Goal: Task Accomplishment & Management: Manage account settings

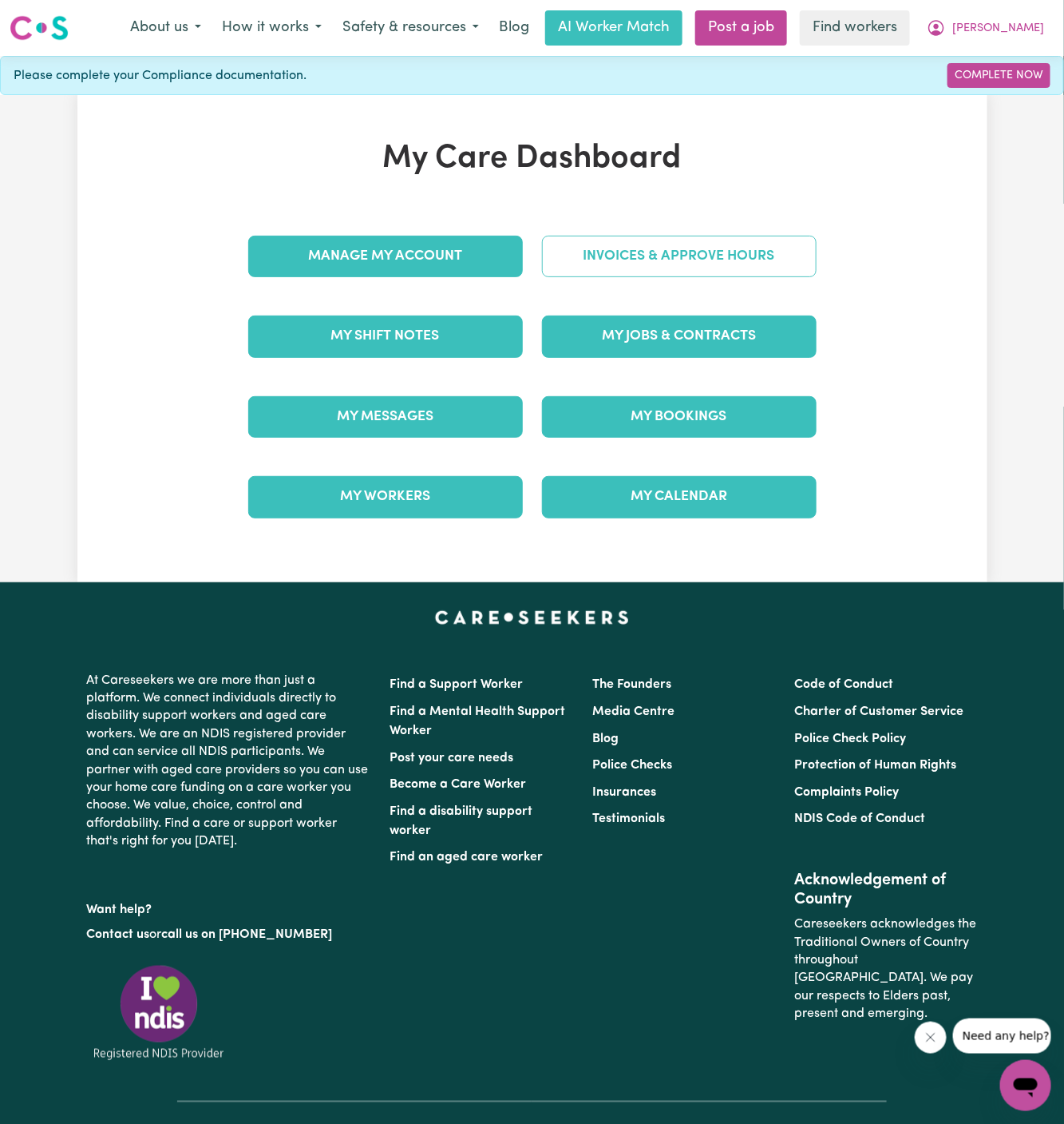
click at [696, 274] on link "Invoices & Approve Hours" at bounding box center [679, 256] width 275 height 41
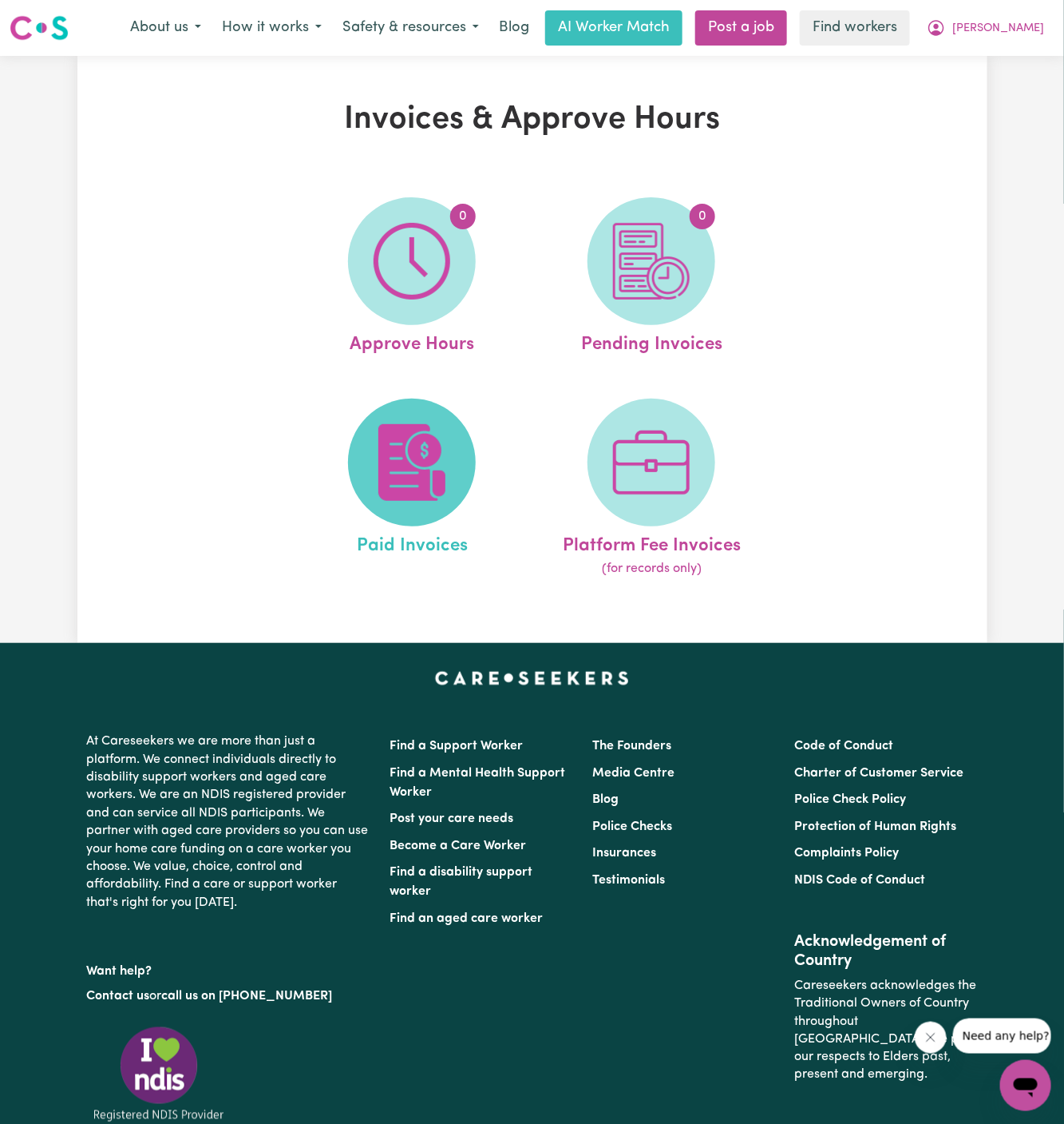
click at [433, 451] on img at bounding box center [412, 463] width 77 height 77
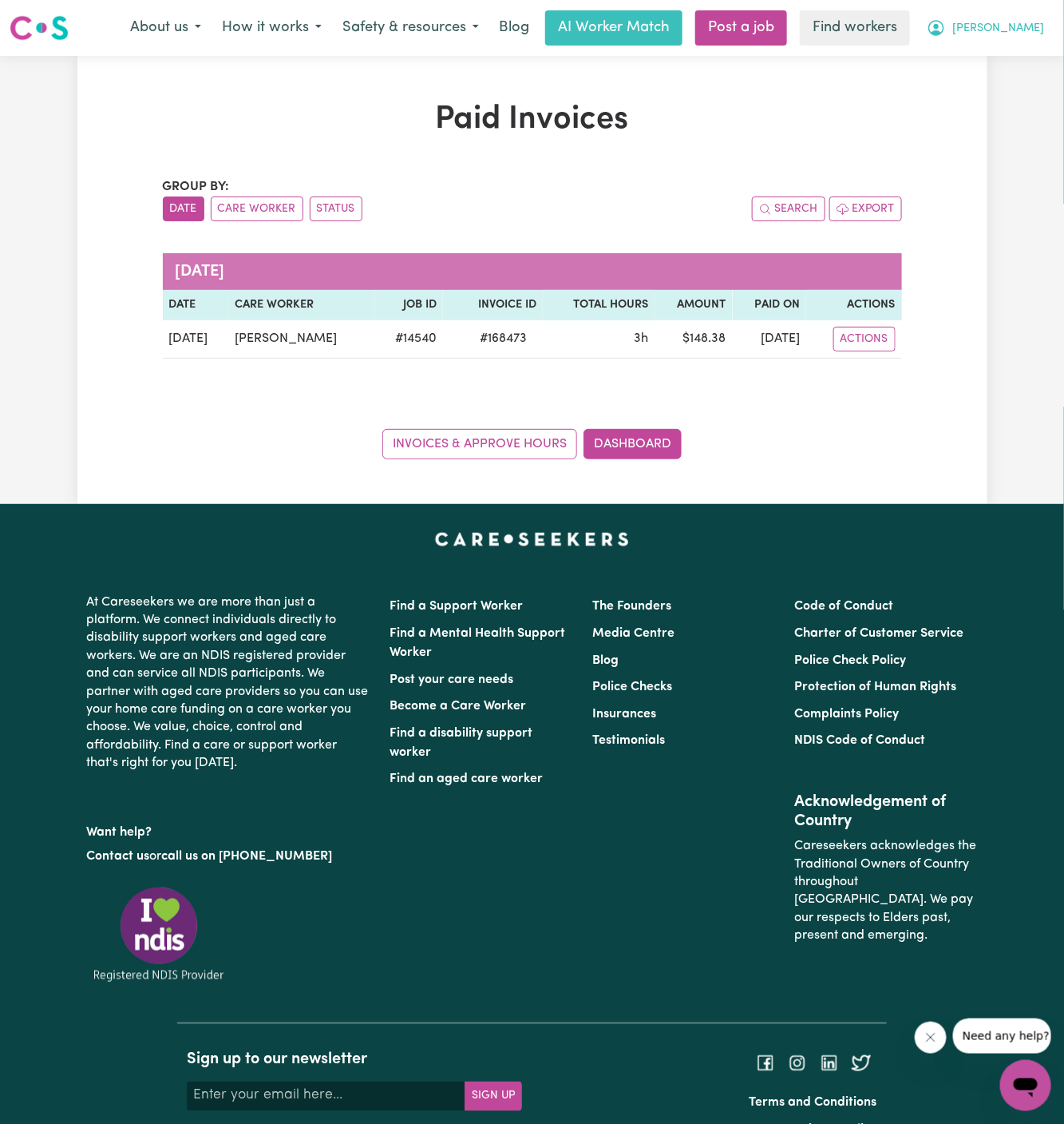
click at [1037, 30] on span "[PERSON_NAME]" at bounding box center [998, 28] width 92 height 17
click at [1037, 53] on link "My Dashboard" at bounding box center [991, 61] width 126 height 30
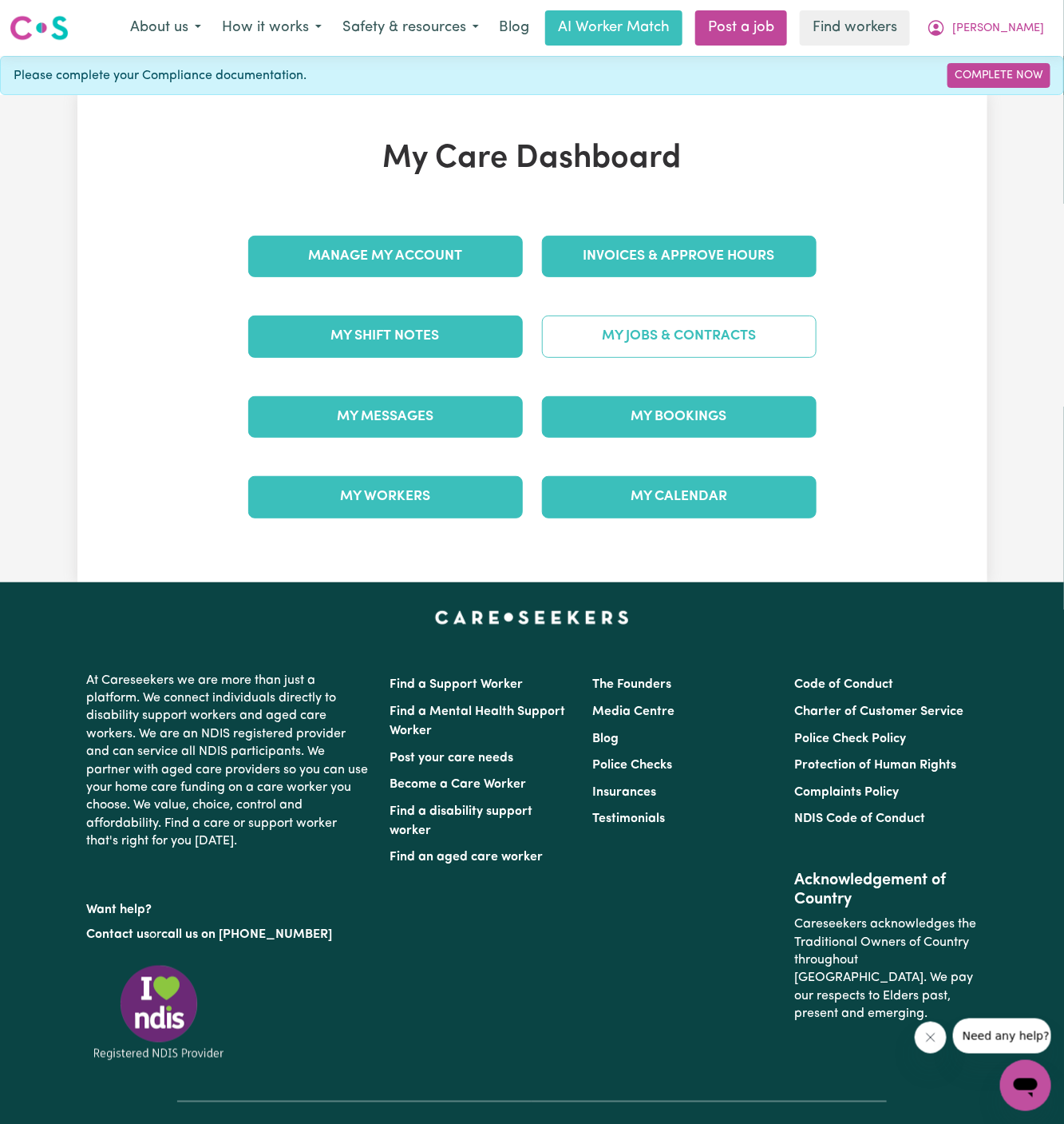
click at [664, 340] on link "My Jobs & Contracts" at bounding box center [679, 336] width 275 height 41
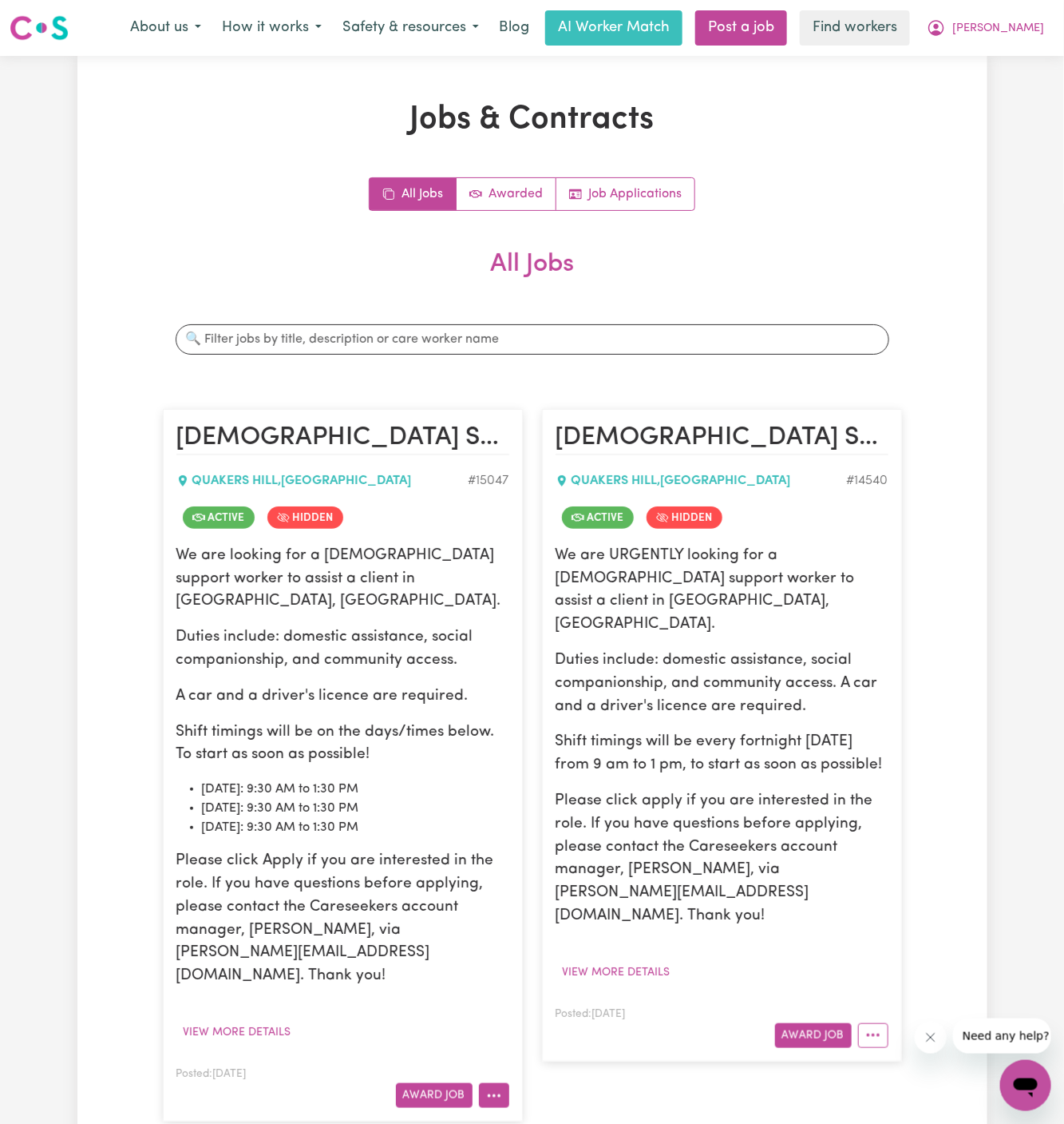
click at [492, 1083] on button "More options" at bounding box center [494, 1095] width 30 height 25
click at [543, 883] on link "View/Edit Contract" at bounding box center [557, 898] width 155 height 32
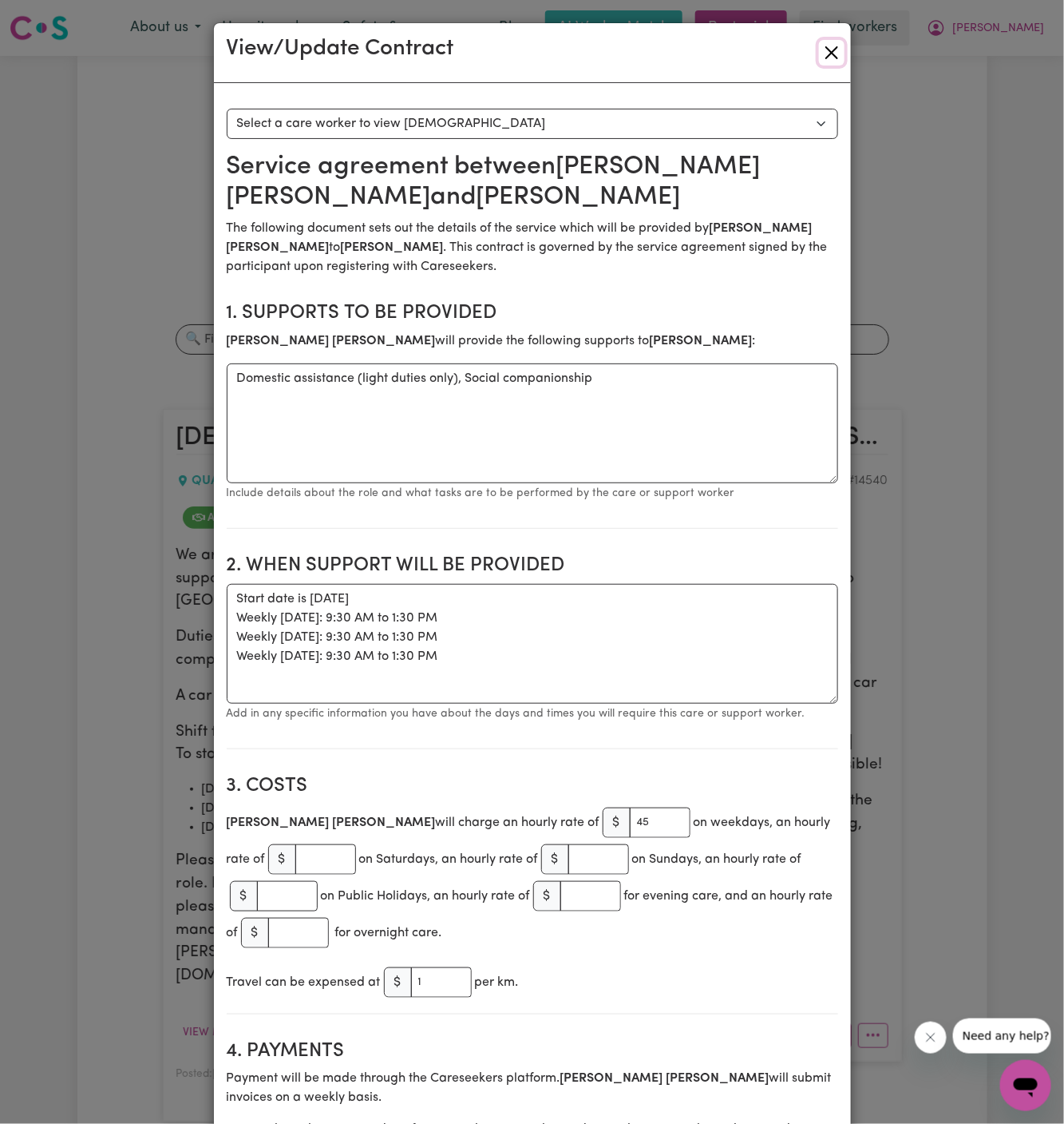
click at [839, 46] on button "Close" at bounding box center [832, 53] width 26 height 26
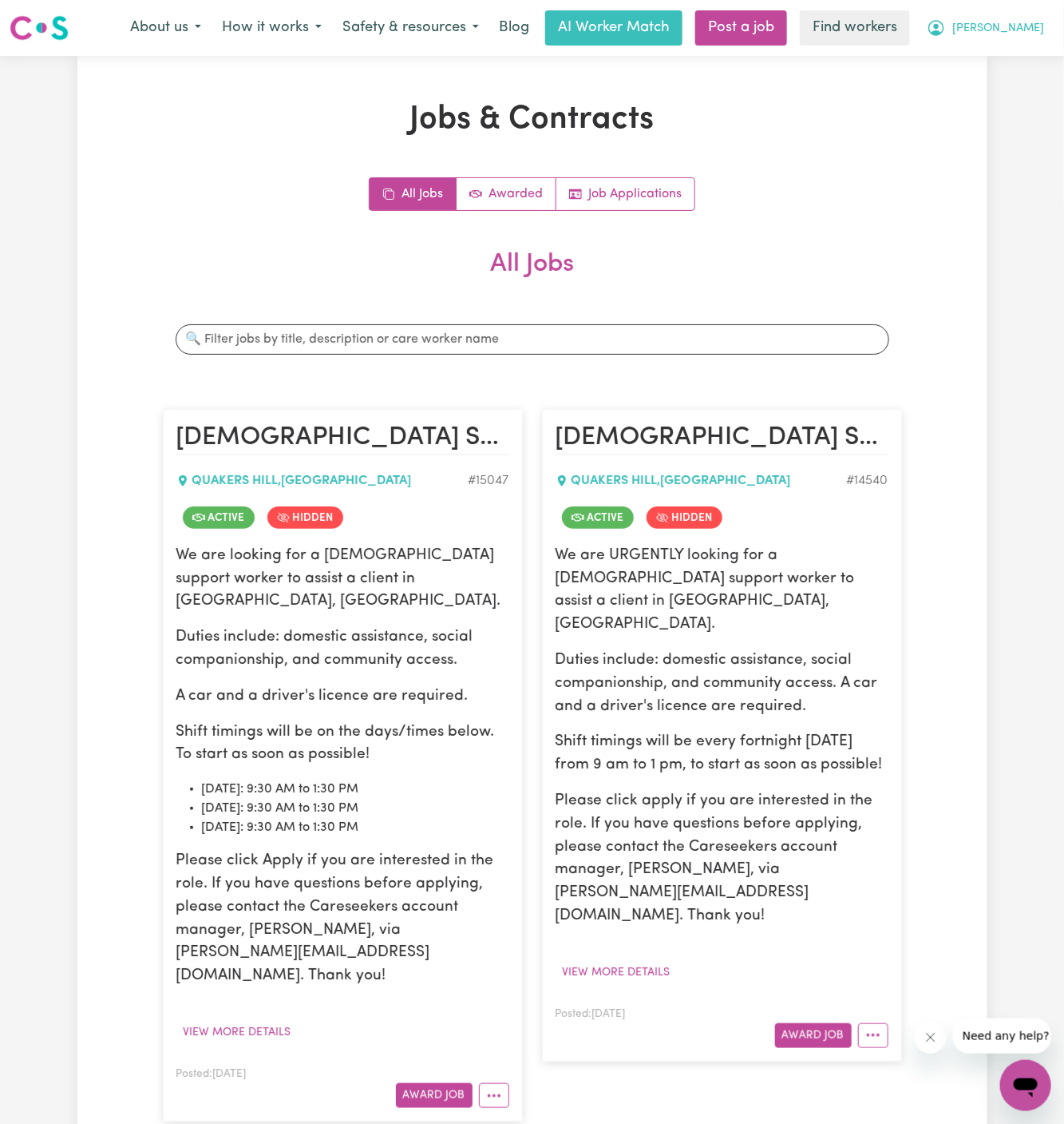
click at [1037, 21] on span "[PERSON_NAME]" at bounding box center [998, 28] width 92 height 17
click at [1024, 50] on link "My Dashboard" at bounding box center [991, 61] width 126 height 30
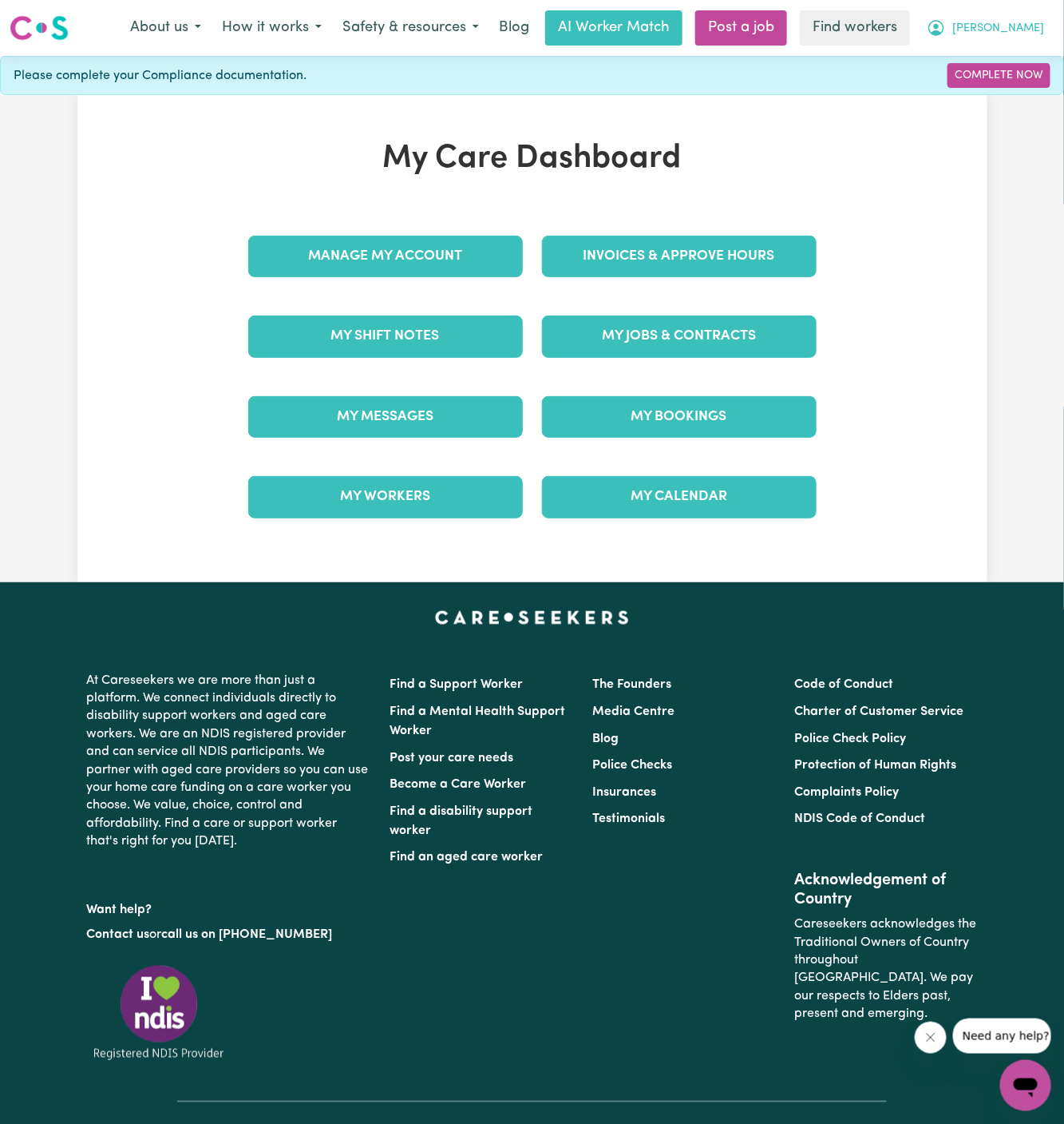
click at [1022, 34] on span "[PERSON_NAME]" at bounding box center [998, 28] width 92 height 17
click at [1014, 100] on link "Logout" at bounding box center [991, 92] width 126 height 30
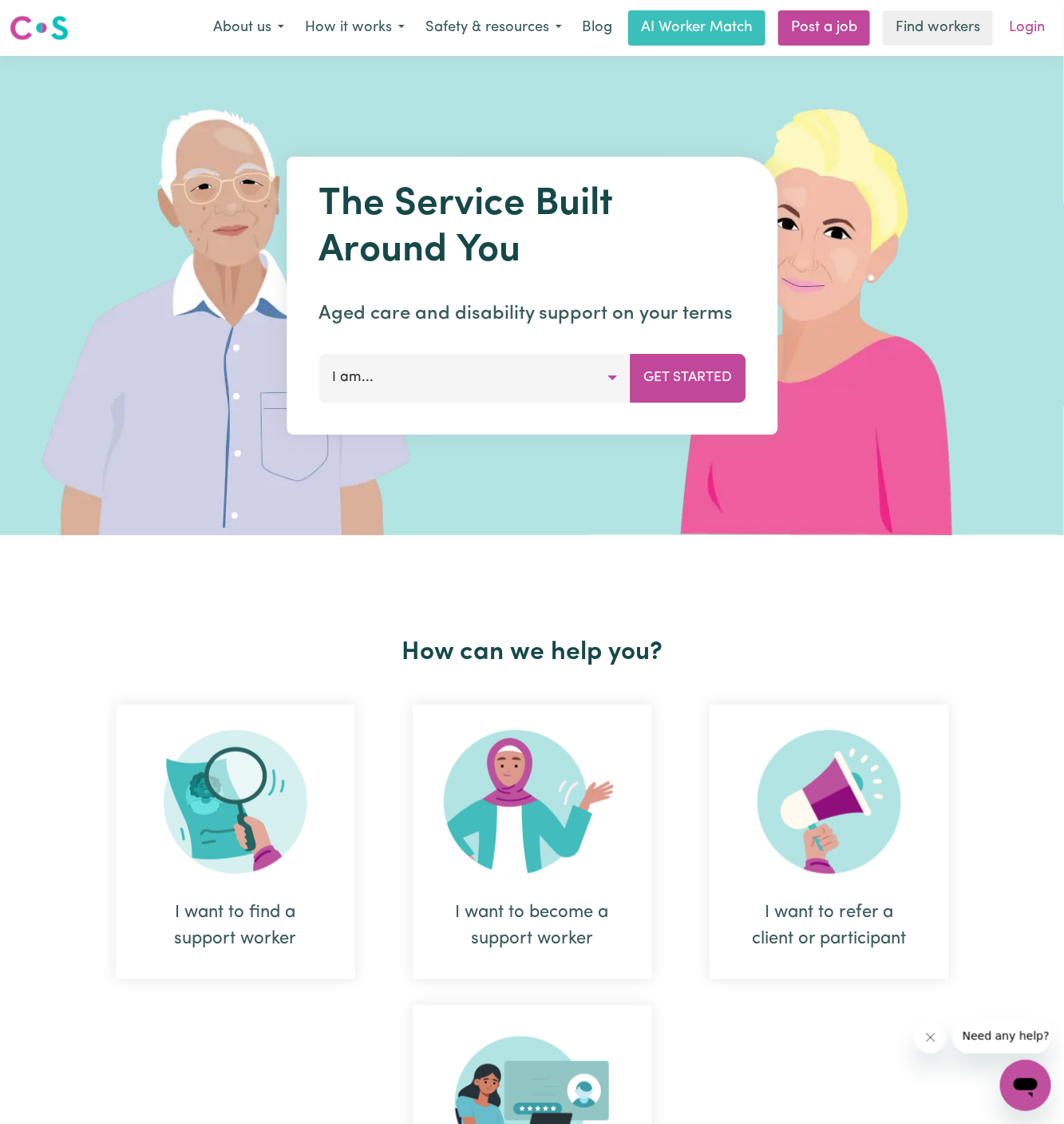
click at [1039, 28] on link "Login" at bounding box center [1027, 28] width 55 height 35
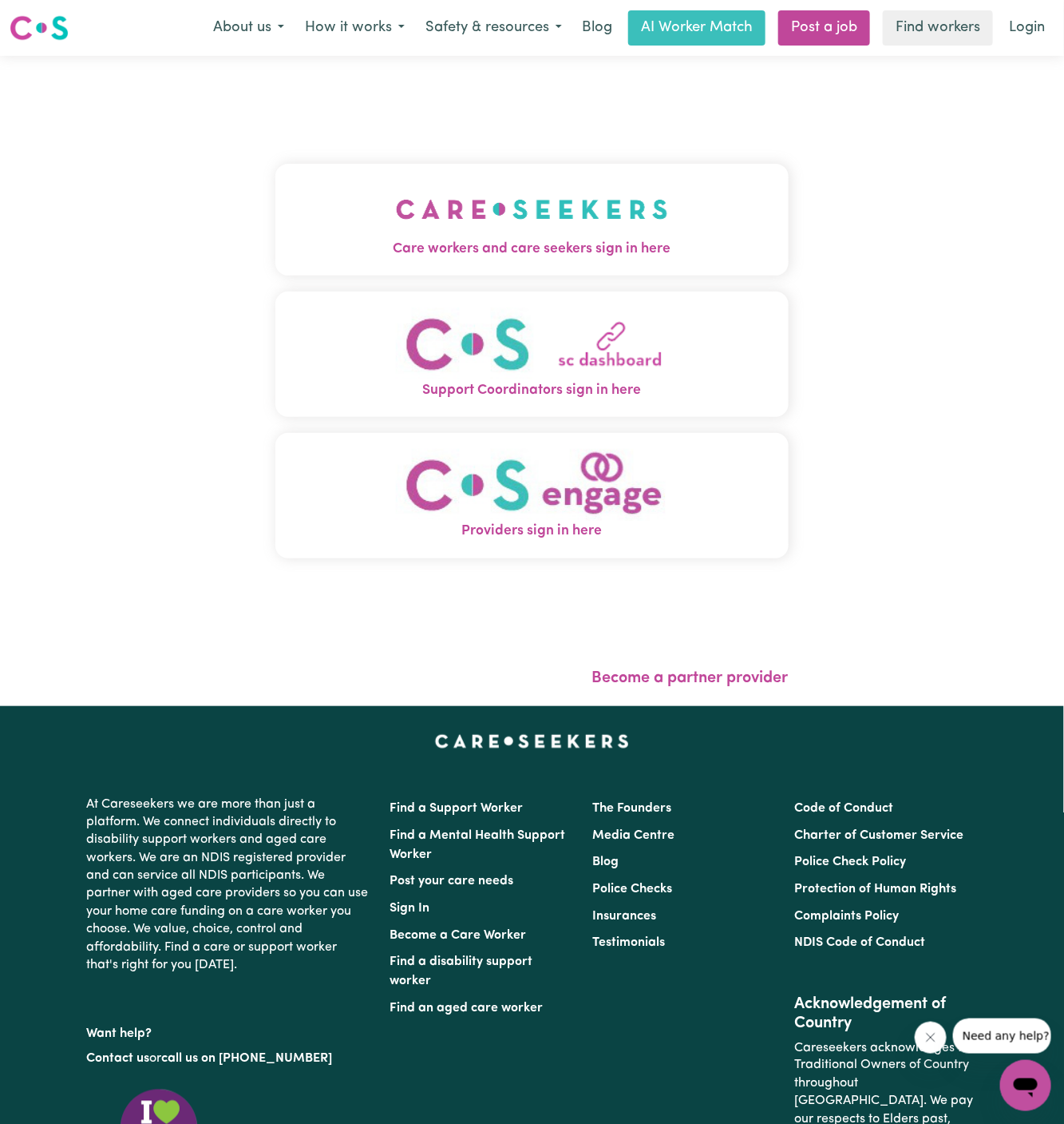
click at [471, 223] on img "Care workers and care seekers sign in here" at bounding box center [532, 209] width 272 height 59
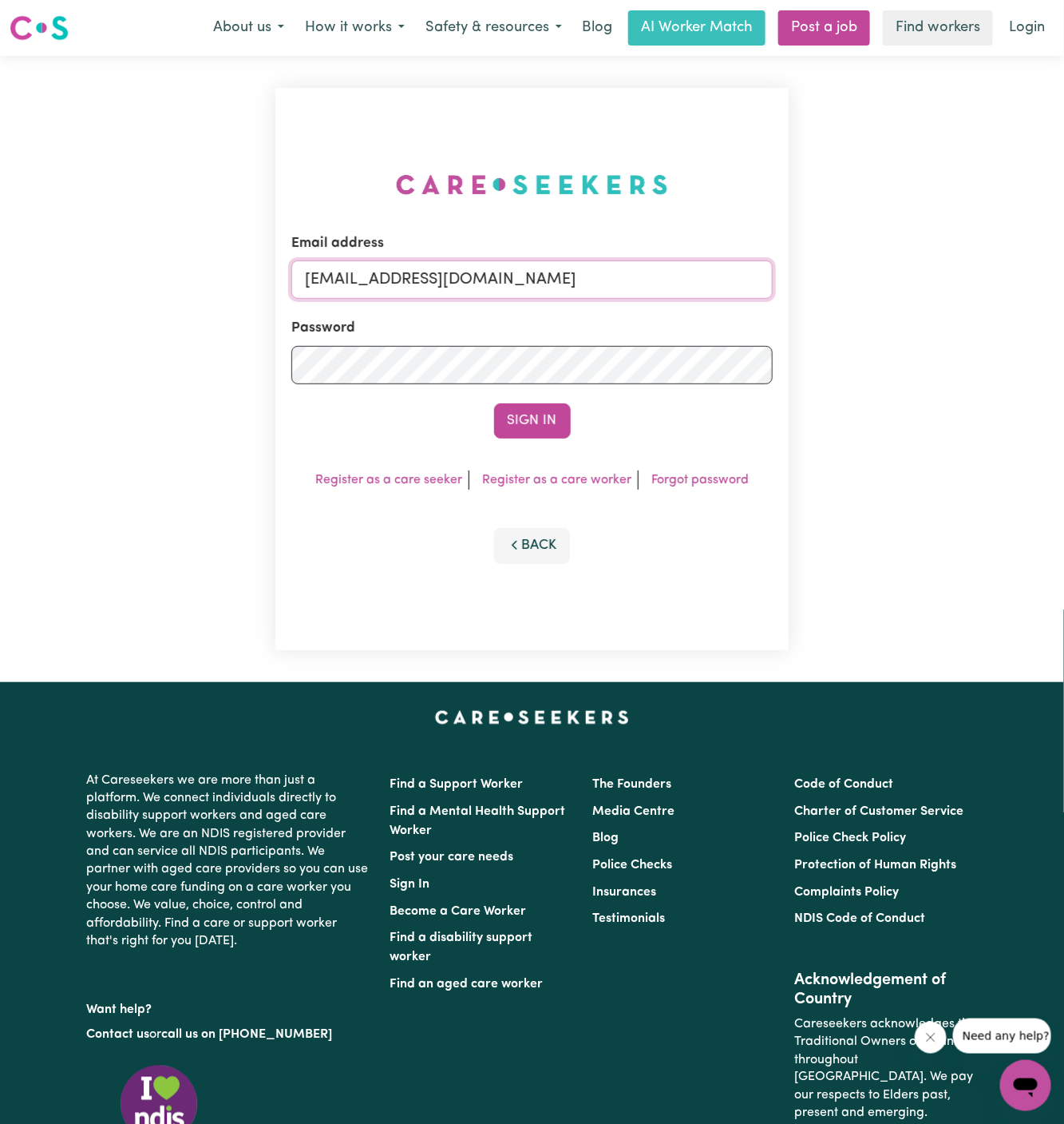
drag, startPoint x: 389, startPoint y: 281, endPoint x: 993, endPoint y: 279, distance: 604.0
click at [993, 279] on div "Email address [EMAIL_ADDRESS][DOMAIN_NAME] Password Sign In Register as a care …" at bounding box center [532, 369] width 1064 height 626
paste input "[PERSON_NAME]"
type input "[EMAIL_ADDRESS][DOMAIN_NAME]"
click at [494, 403] on button "Sign In" at bounding box center [532, 421] width 77 height 35
